Goal: Task Accomplishment & Management: Manage account settings

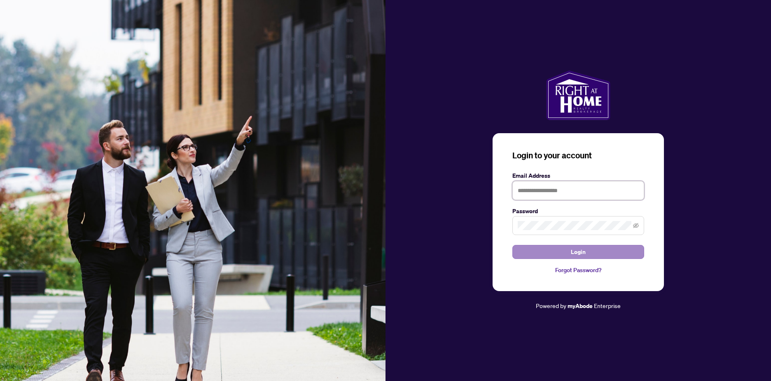
type input "**********"
click at [583, 251] on span "Login" at bounding box center [578, 251] width 15 height 13
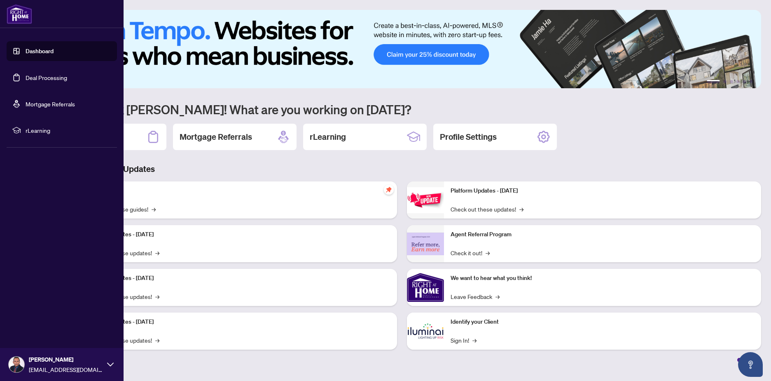
click at [28, 77] on link "Deal Processing" at bounding box center [47, 77] width 42 height 7
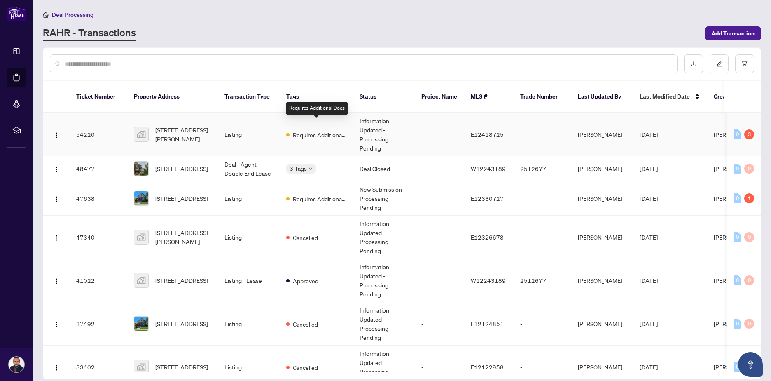
click at [321, 130] on span "Requires Additional Docs" at bounding box center [320, 134] width 54 height 9
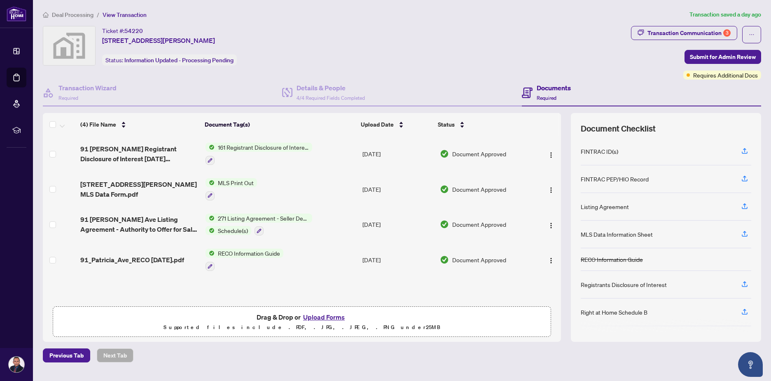
click at [283, 145] on span "161 Registrant Disclosure of Interest - Disposition ofProperty" at bounding box center [264, 146] width 98 height 9
click at [259, 189] on span "161 Registrant Disclosure of Interest - Disposition ofProperty" at bounding box center [262, 191] width 123 height 18
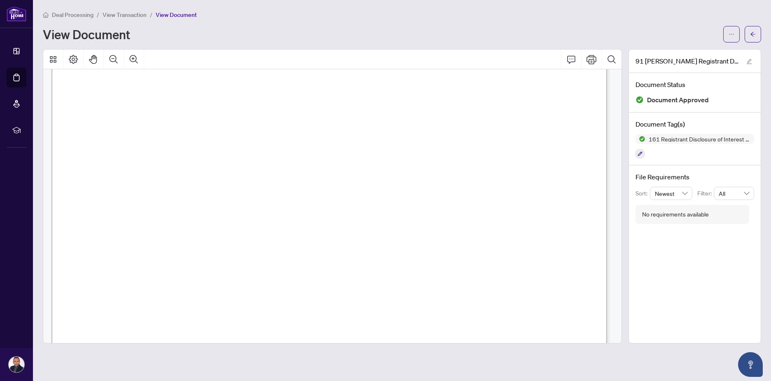
scroll to position [462, 0]
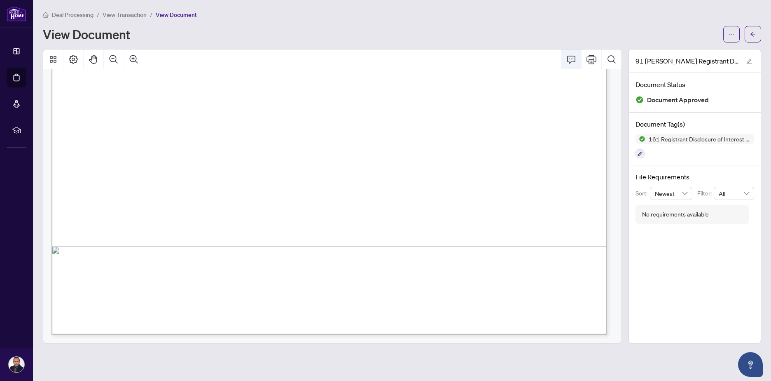
click at [568, 58] on icon "Comment" at bounding box center [571, 59] width 10 height 10
click at [733, 34] on icon "ellipsis" at bounding box center [731, 34] width 6 height 6
click at [693, 50] on span "Download" at bounding box center [701, 51] width 63 height 9
